Goal: Find specific page/section: Find specific page/section

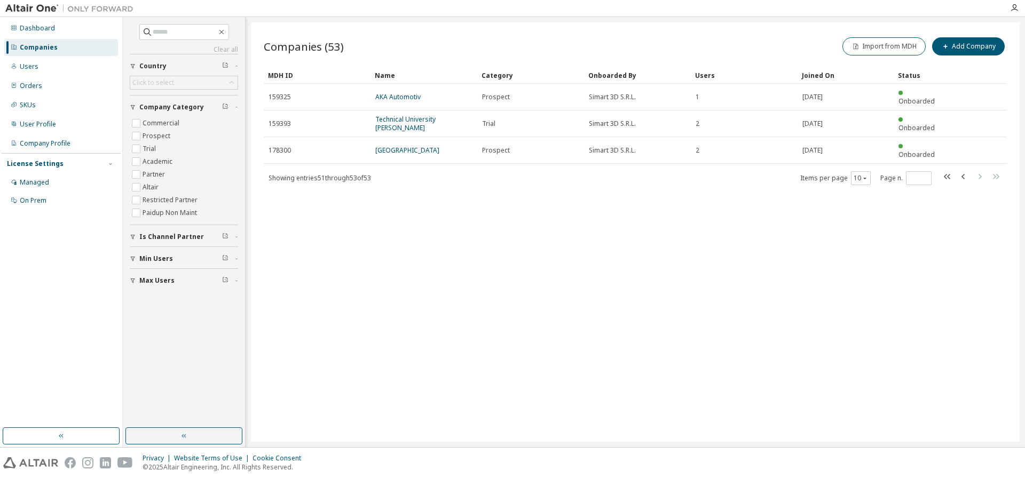
click at [46, 49] on div "Companies" at bounding box center [39, 47] width 38 height 9
click at [41, 50] on div "Companies" at bounding box center [39, 47] width 38 height 9
drag, startPoint x: 913, startPoint y: 159, endPoint x: 891, endPoint y: 157, distance: 22.5
click at [891, 171] on span "Page n. *" at bounding box center [905, 178] width 51 height 14
type input "*"
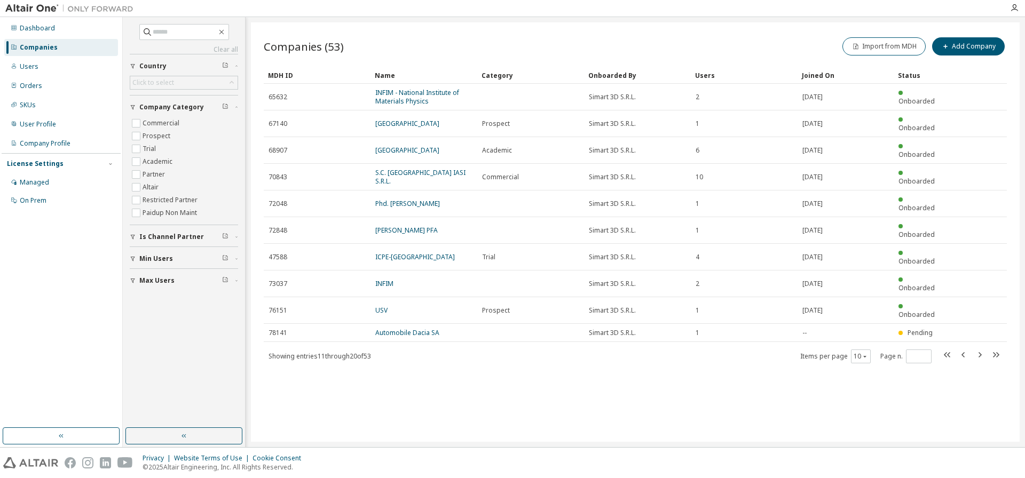
click at [447, 168] on link "S.C. [GEOGRAPHIC_DATA] IASI S.R.L." at bounding box center [420, 177] width 90 height 18
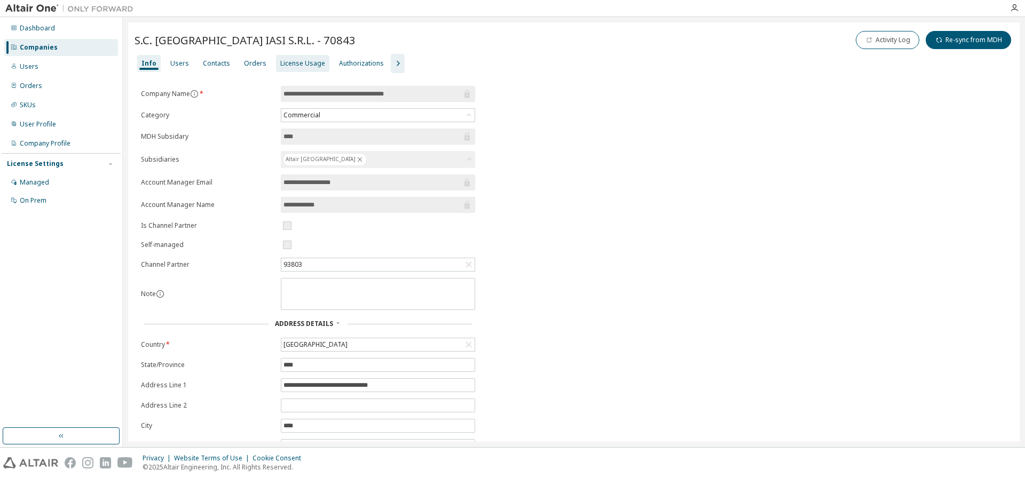
click at [293, 64] on div "License Usage" at bounding box center [302, 63] width 45 height 9
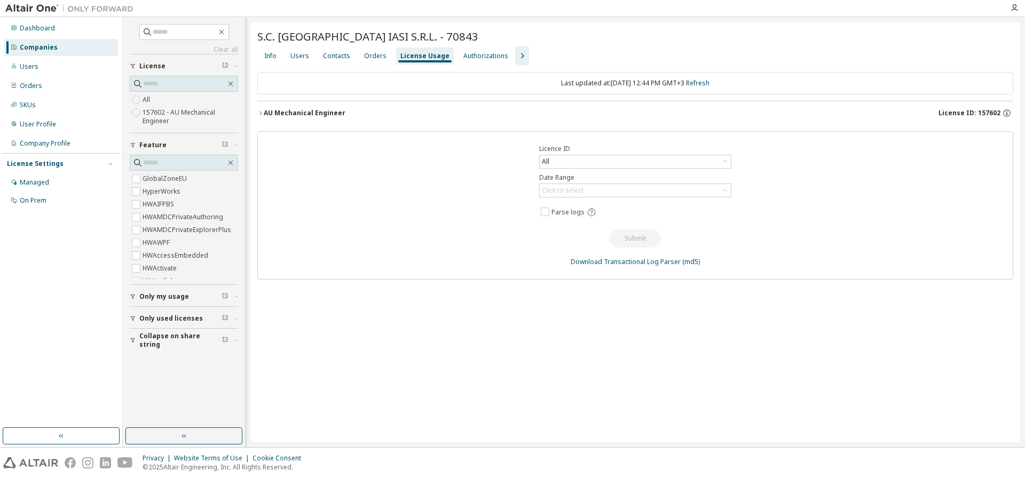
click at [318, 114] on div "AU Mechanical Engineer" at bounding box center [305, 113] width 82 height 9
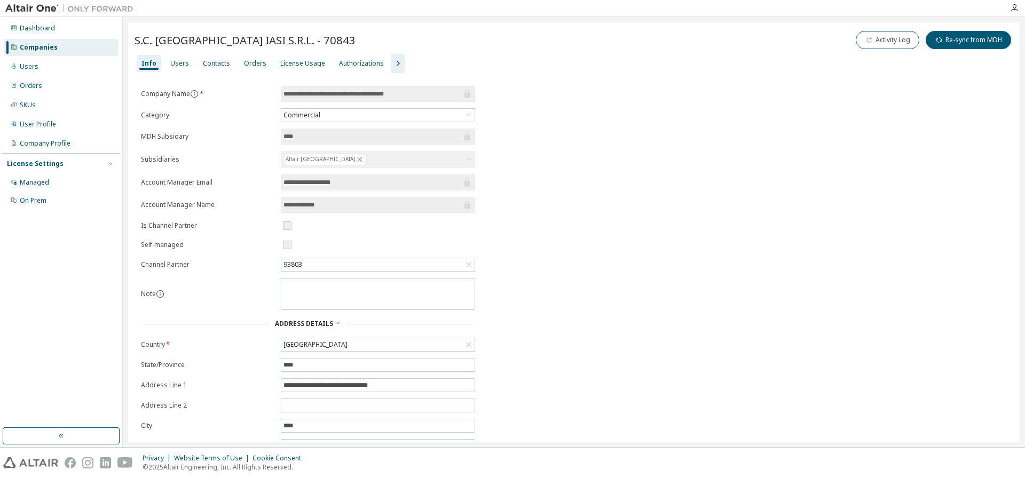
click at [37, 51] on div "Companies" at bounding box center [39, 47] width 38 height 9
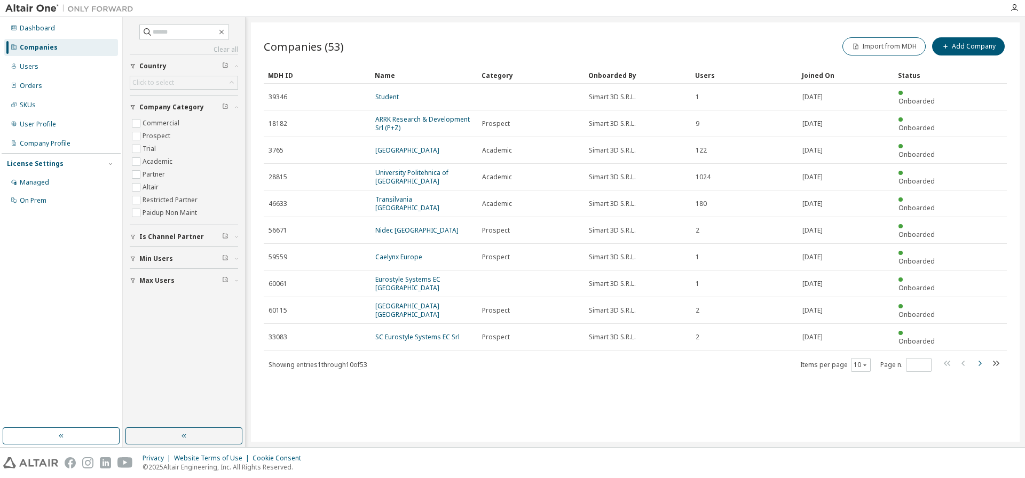
click at [983, 357] on icon "button" at bounding box center [979, 363] width 13 height 13
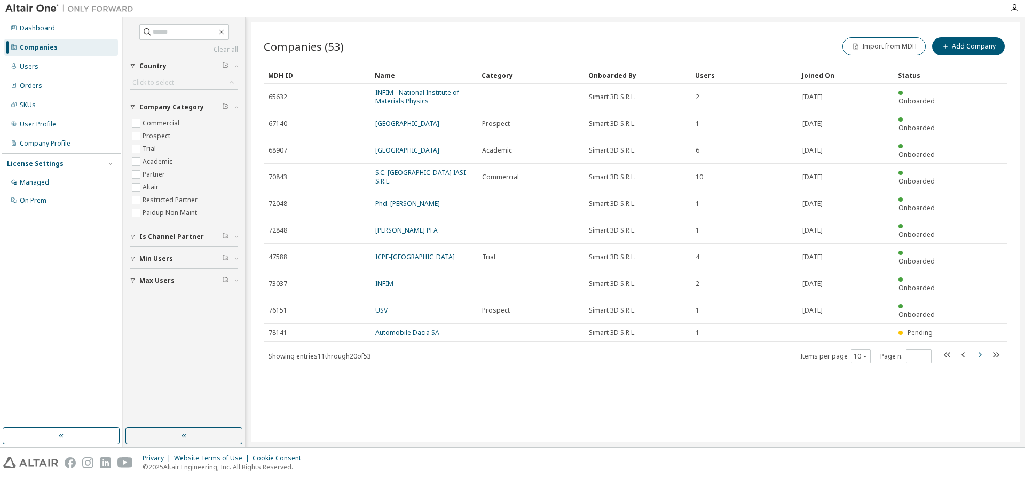
drag, startPoint x: 981, startPoint y: 296, endPoint x: 975, endPoint y: 295, distance: 5.4
click at [981, 352] on icon "button" at bounding box center [980, 354] width 3 height 5
type input "*"
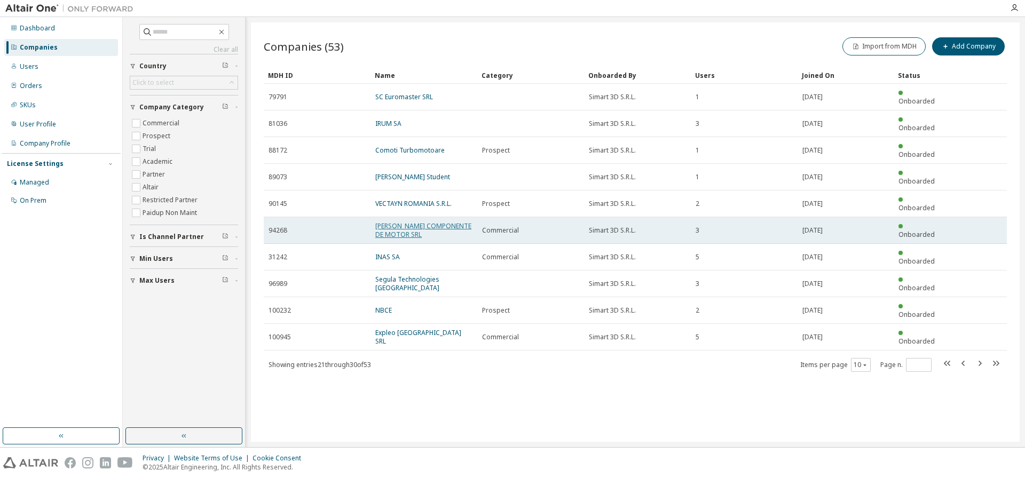
click at [450, 222] on link "[PERSON_NAME] COMPONENTE DE MOTOR SRL" at bounding box center [423, 231] width 96 height 18
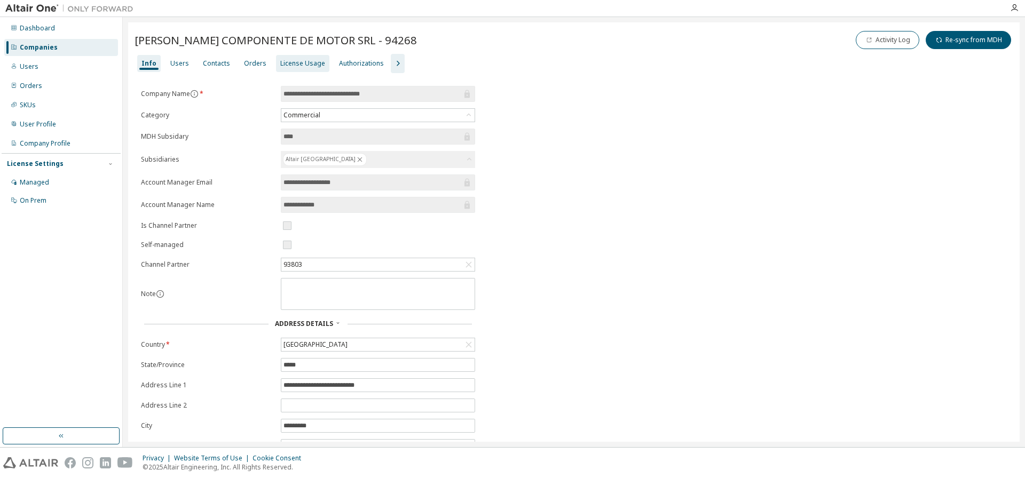
click at [290, 67] on div "License Usage" at bounding box center [302, 63] width 45 height 9
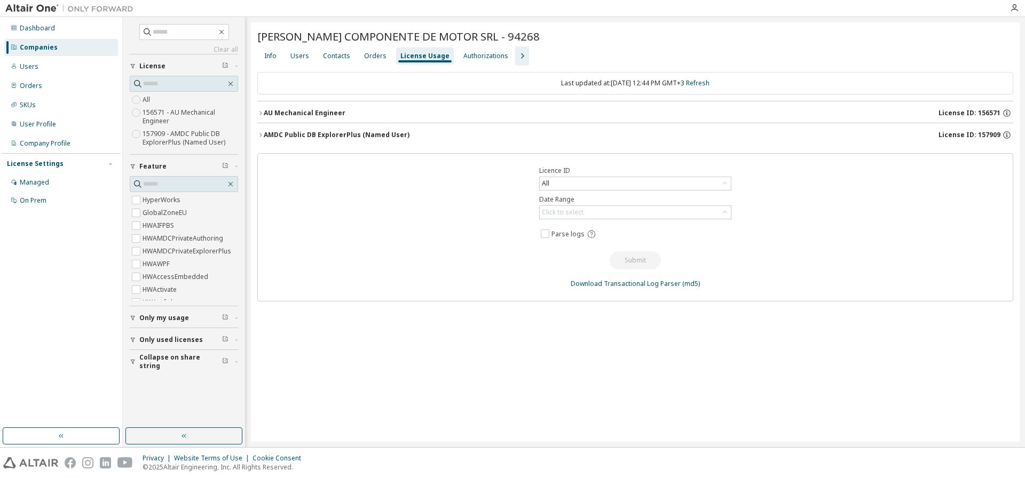
click at [290, 116] on div "AU Mechanical Engineer" at bounding box center [305, 113] width 82 height 9
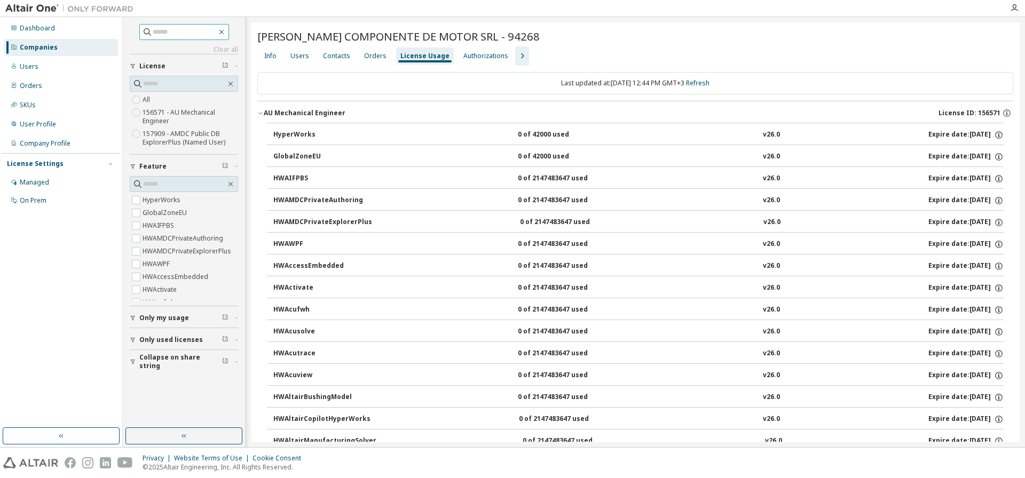
click at [224, 34] on icon "button" at bounding box center [221, 32] width 5 height 5
